Goal: Task Accomplishment & Management: Manage account settings

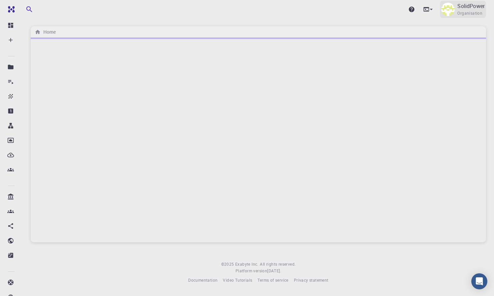
click at [480, 10] on span "Organisation" at bounding box center [470, 13] width 25 height 7
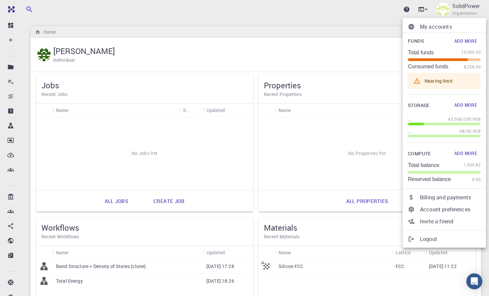
click at [440, 197] on p "Billing and payments" at bounding box center [450, 198] width 61 height 8
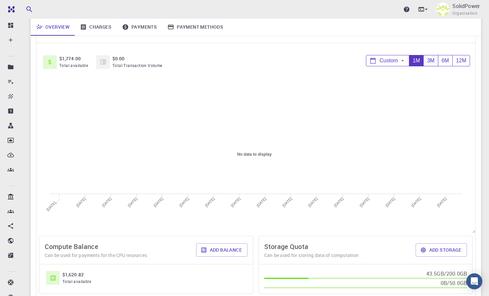
click at [430, 61] on div "3M" at bounding box center [431, 60] width 14 height 11
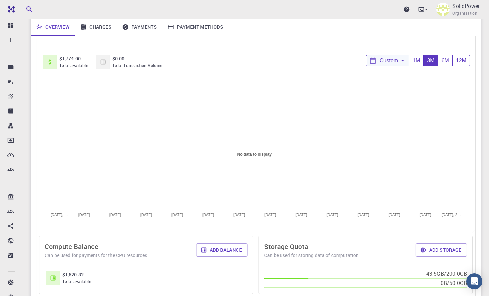
click at [399, 61] on div "Custom" at bounding box center [388, 60] width 43 height 11
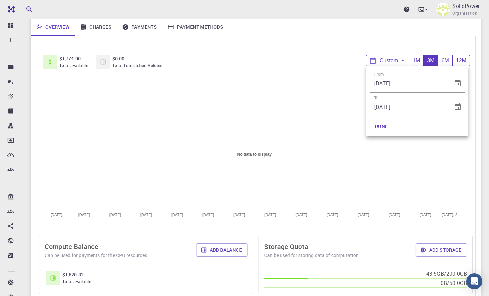
click at [281, 181] on div at bounding box center [244, 148] width 489 height 296
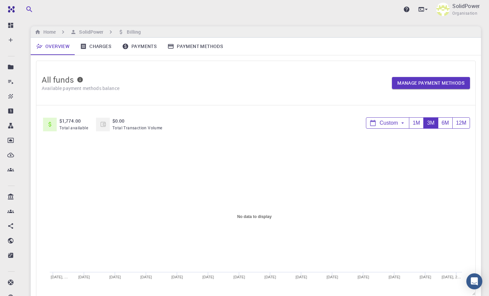
click at [108, 50] on link "Charges" at bounding box center [96, 46] width 42 height 17
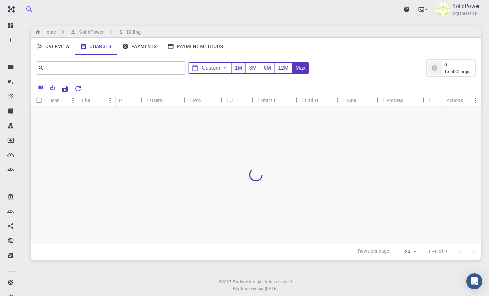
click at [240, 70] on div "1M" at bounding box center [238, 68] width 14 height 11
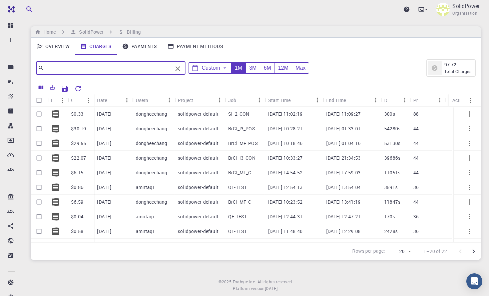
click at [150, 70] on input "text" at bounding box center [108, 67] width 129 height 9
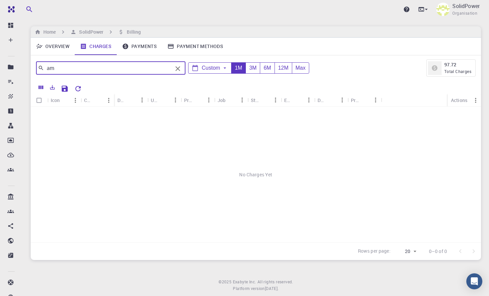
type input "a"
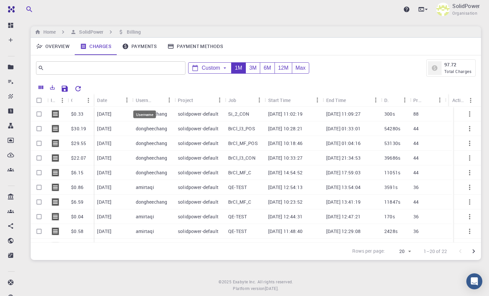
click at [148, 100] on div "Username" at bounding box center [145, 100] width 18 height 13
